Goal: Find specific page/section: Find specific page/section

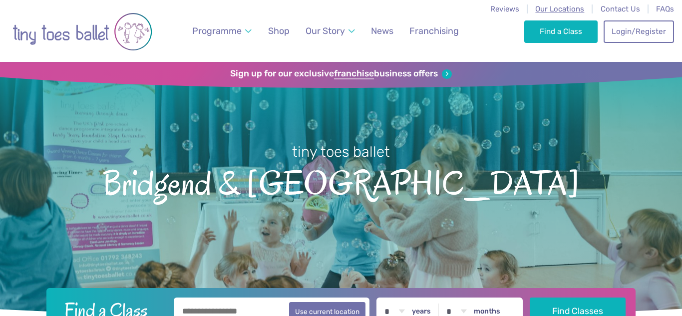
click at [566, 10] on span "Our Locations" at bounding box center [559, 8] width 49 height 9
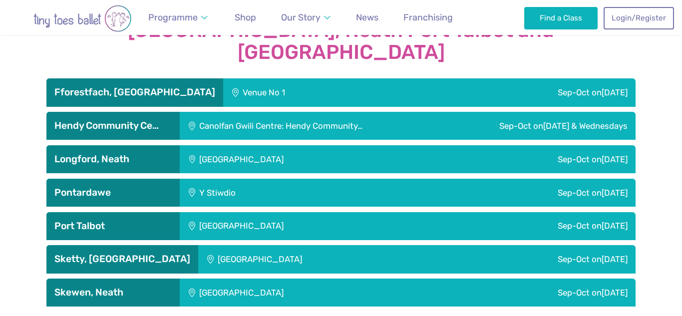
scroll to position [1685, 0]
click at [160, 153] on h3 "Longford, Neath" at bounding box center [112, 159] width 117 height 12
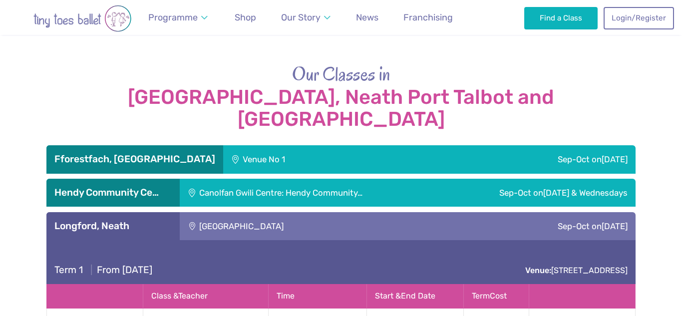
scroll to position [1616, 0]
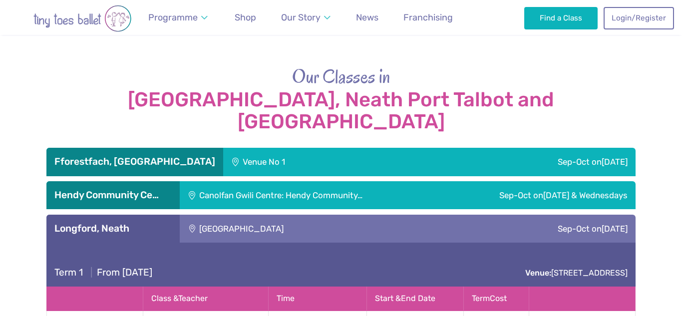
click at [128, 223] on h3 "Longford, Neath" at bounding box center [112, 229] width 117 height 12
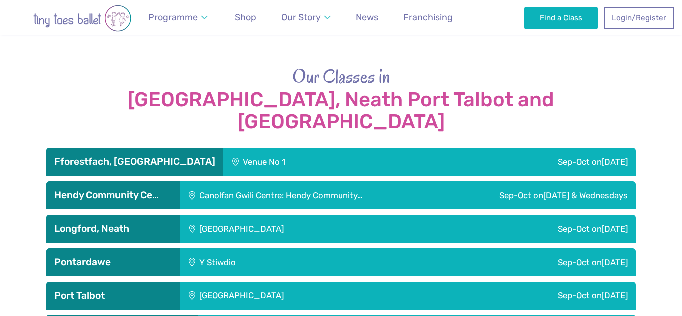
click at [144, 189] on h3 "Hendy Community Ce…" at bounding box center [112, 195] width 117 height 12
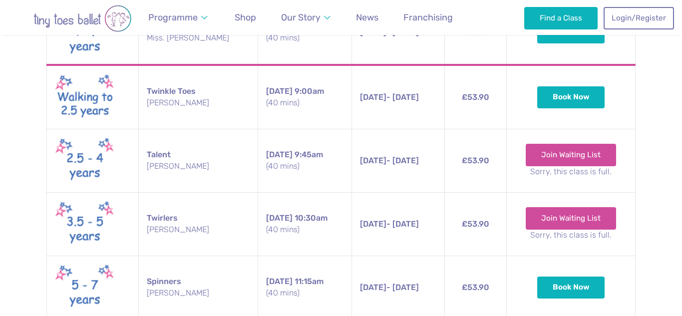
scroll to position [2083, 0]
click at [246, 19] on span "Shop" at bounding box center [245, 17] width 21 height 10
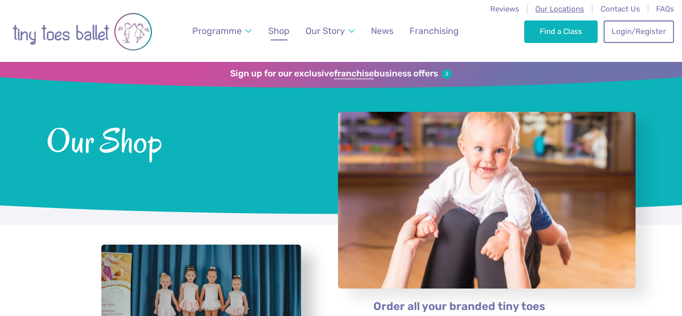
click at [552, 12] on span "Our Locations" at bounding box center [559, 8] width 49 height 9
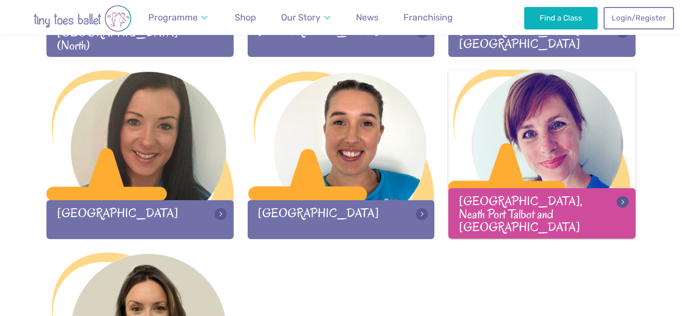
scroll to position [1392, 0]
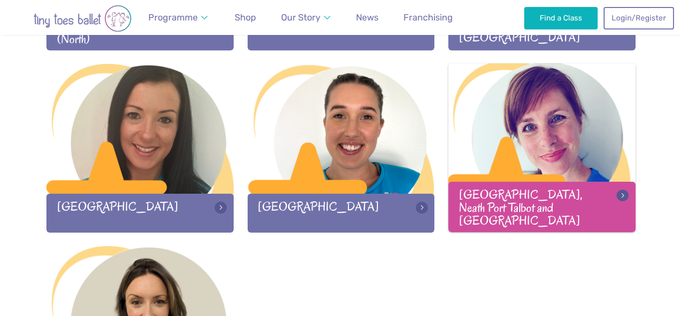
click at [508, 166] on div at bounding box center [541, 129] width 187 height 132
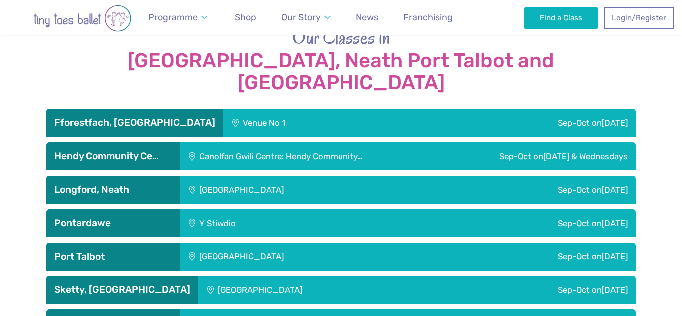
scroll to position [1637, 0]
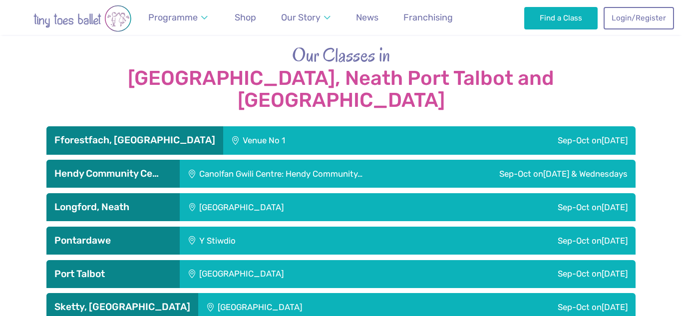
click at [142, 160] on div "Hendy Community Ce…" at bounding box center [112, 174] width 133 height 28
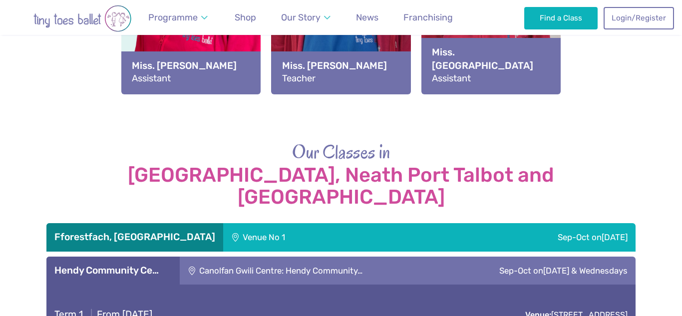
scroll to position [1521, 0]
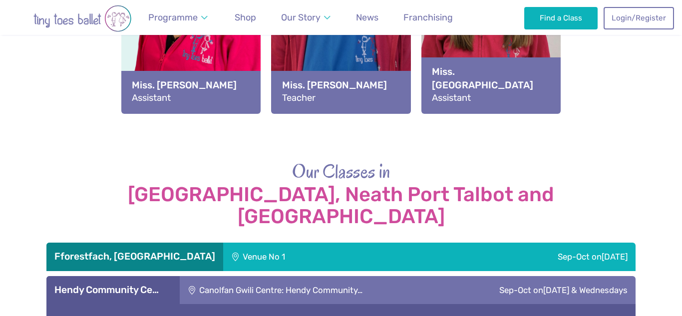
click at [139, 284] on h3 "Hendy Community Ce…" at bounding box center [112, 290] width 117 height 12
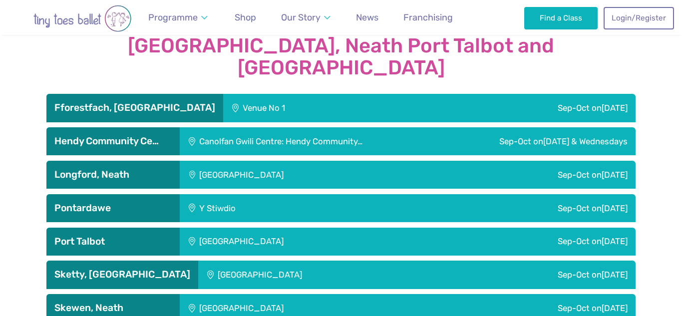
scroll to position [1673, 0]
